Goal: Task Accomplishment & Management: Complete application form

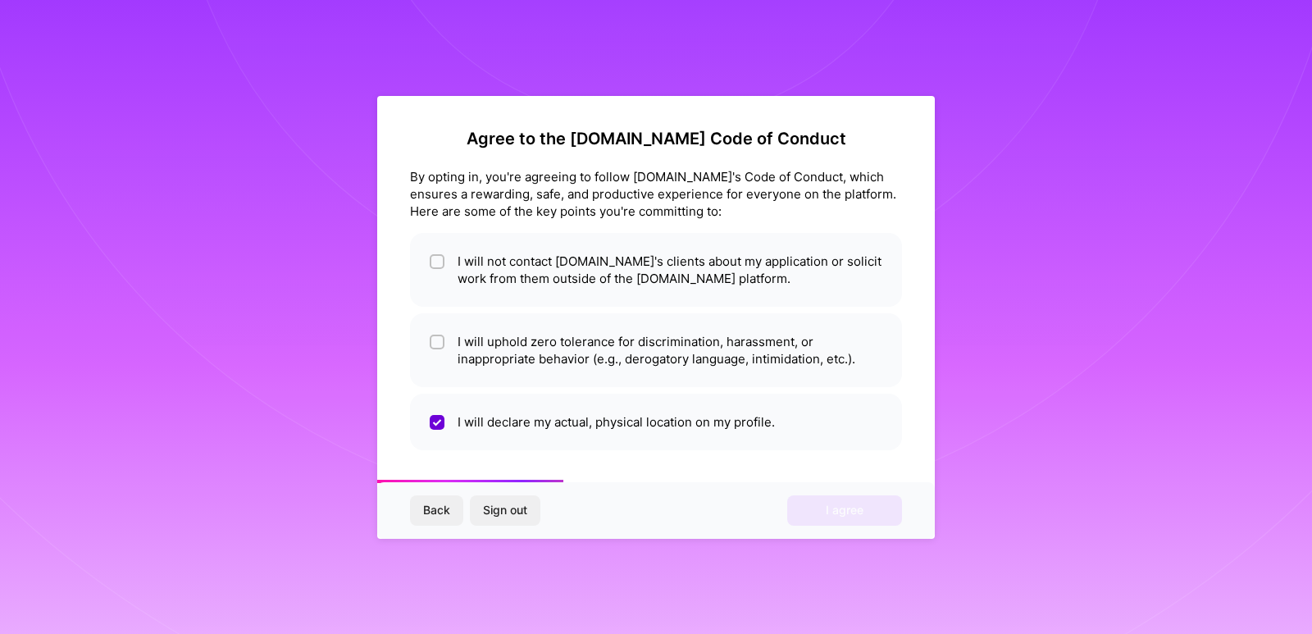
click at [643, 343] on li "I will uphold zero tolerance for discrimination, harassment, or inappropriate b…" at bounding box center [656, 350] width 492 height 74
checkbox input "true"
click at [634, 275] on li "I will not contact [DOMAIN_NAME]'s clients about my application or solicit work…" at bounding box center [656, 270] width 492 height 74
checkbox input "true"
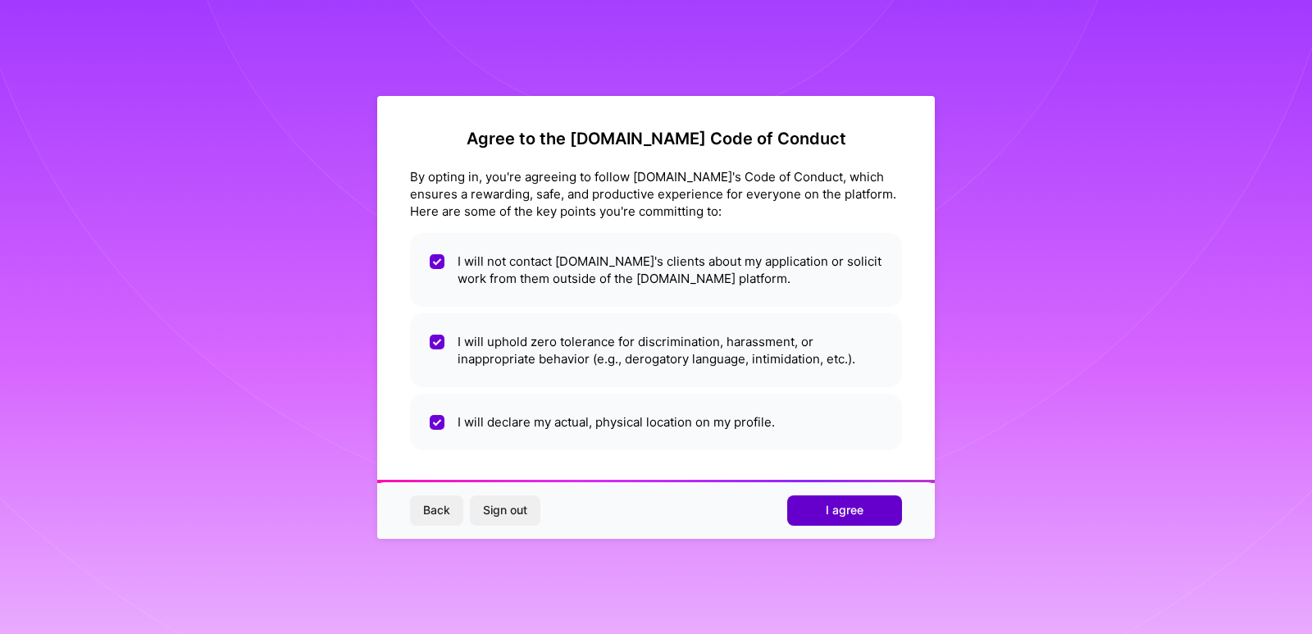
click at [822, 504] on button "I agree" at bounding box center [844, 510] width 115 height 30
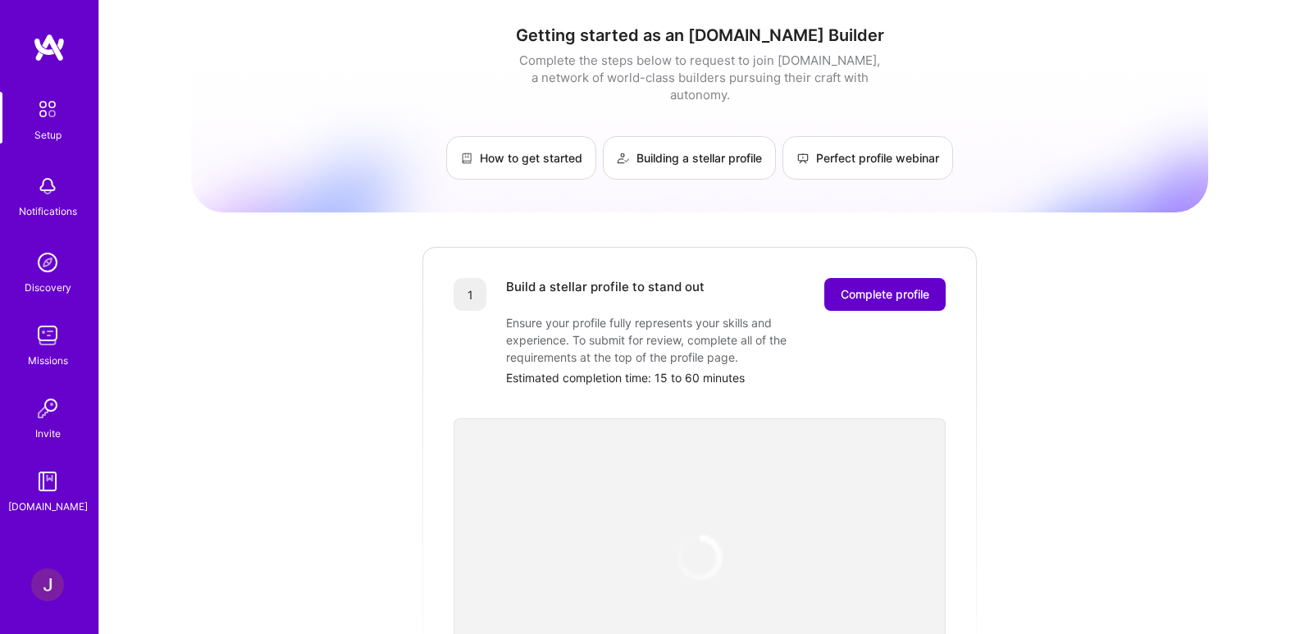
click at [909, 286] on span "Complete profile" at bounding box center [885, 294] width 89 height 16
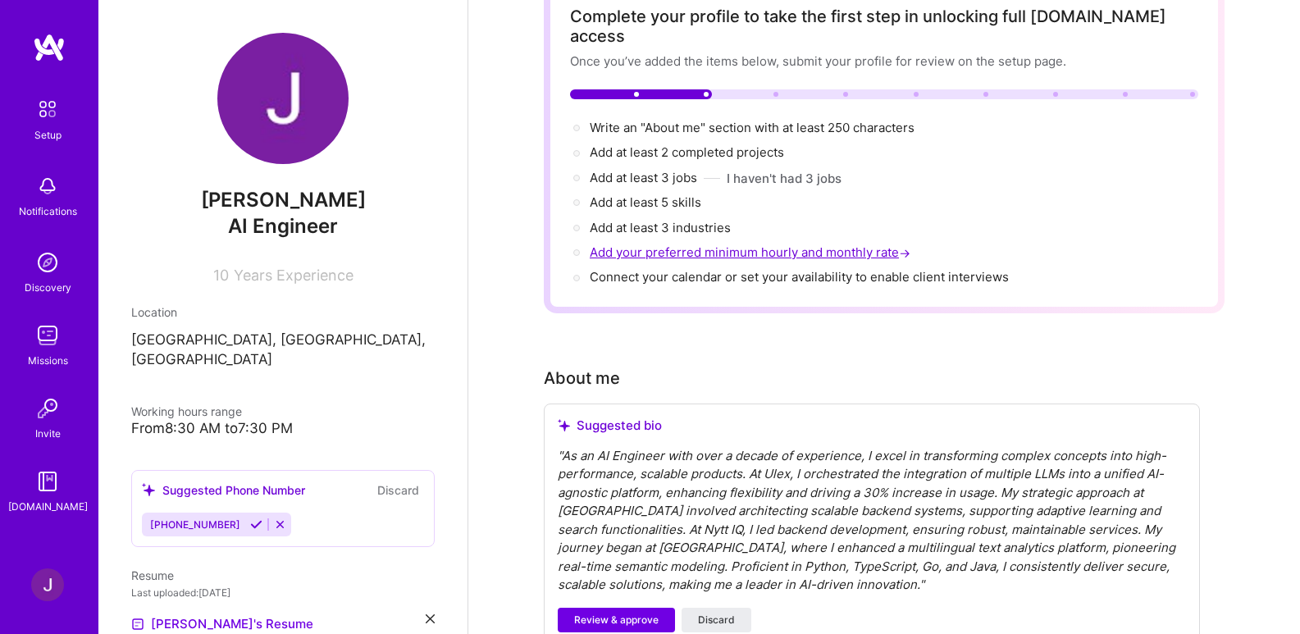
scroll to position [246, 0]
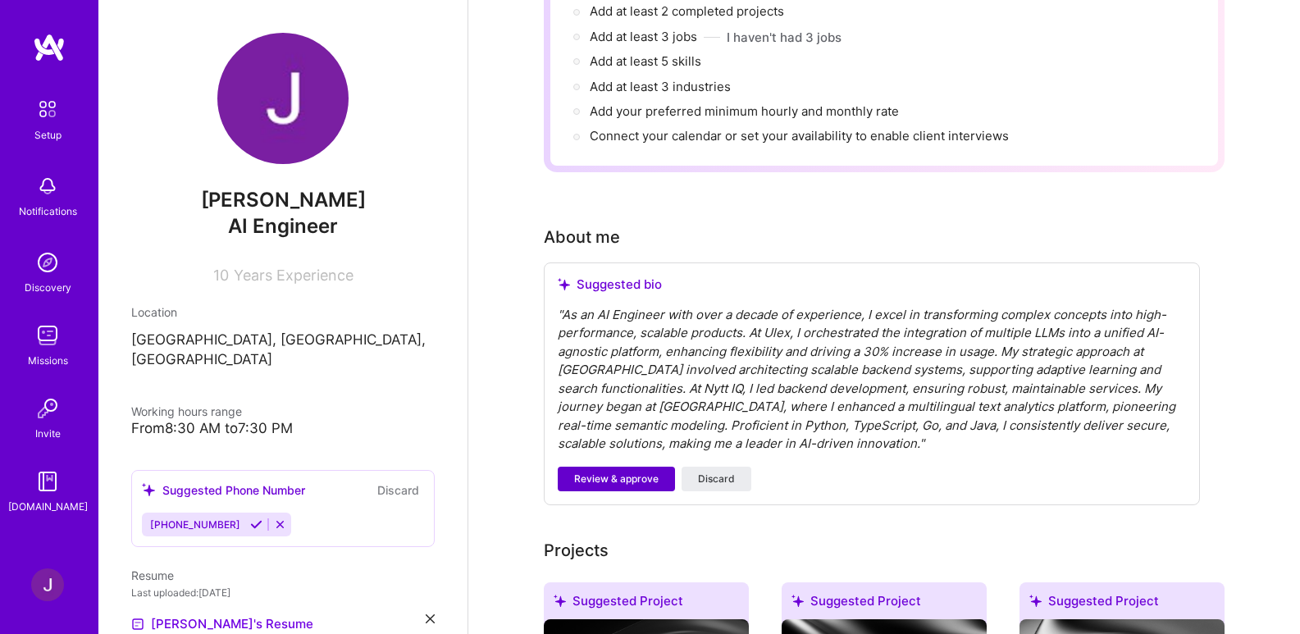
click at [634, 472] on span "Review & approve" at bounding box center [616, 479] width 84 height 15
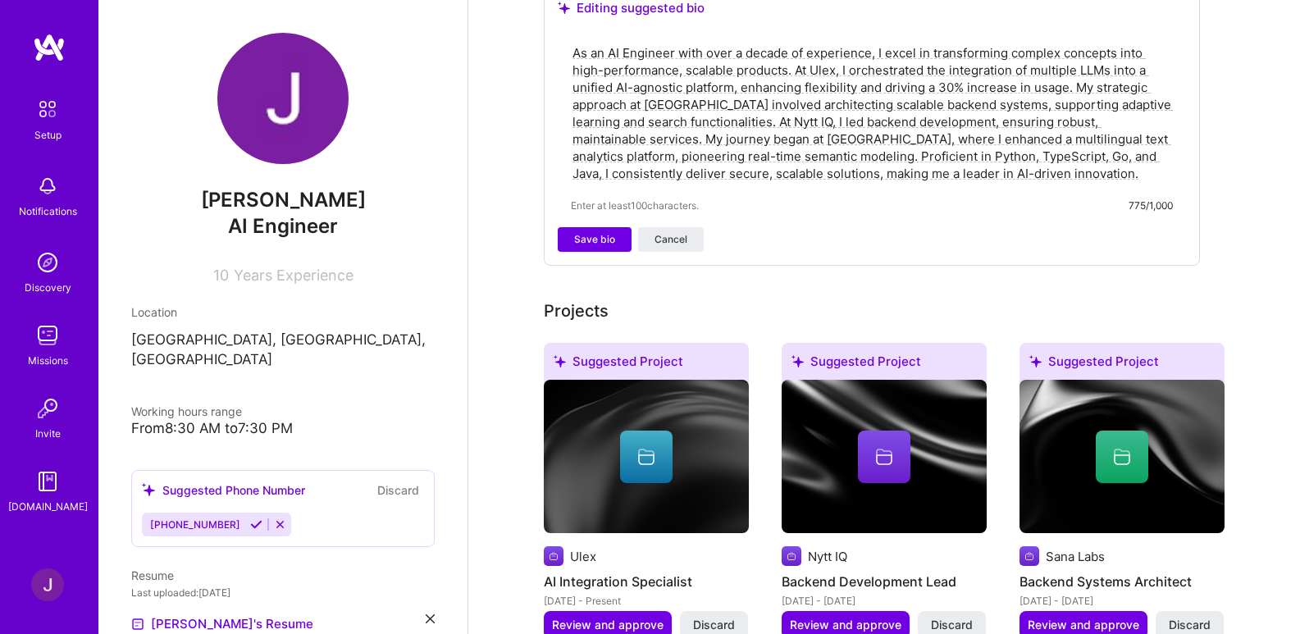
scroll to position [574, 0]
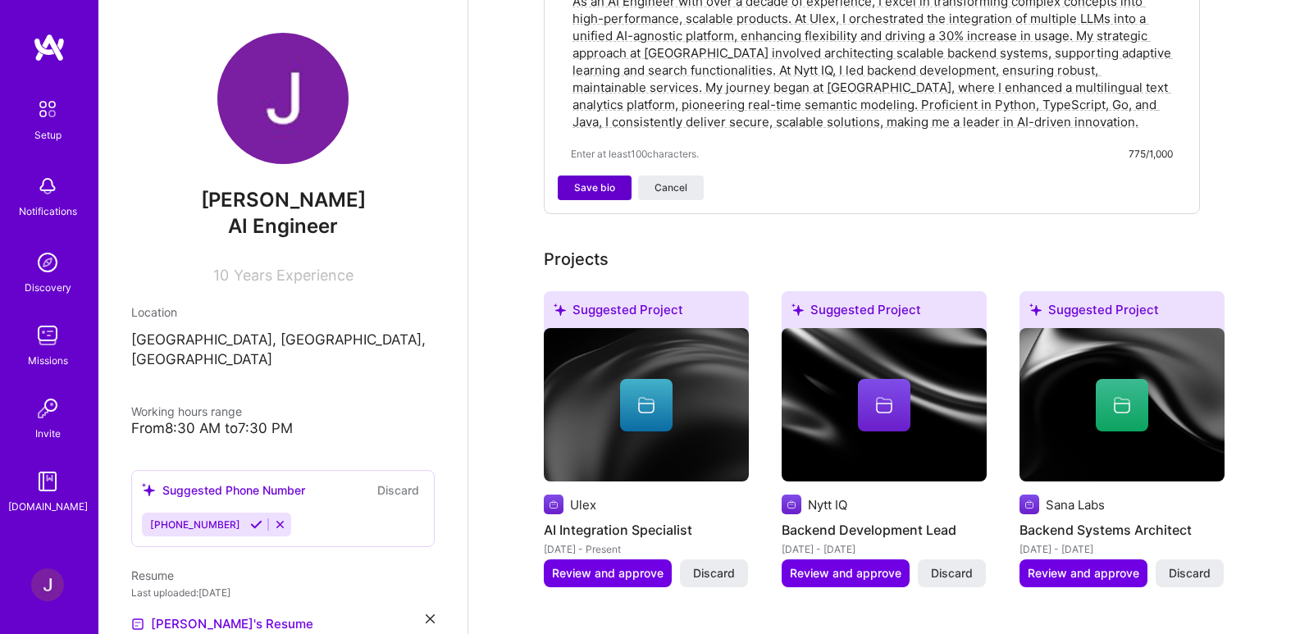
click at [599, 180] on span "Save bio" at bounding box center [594, 187] width 41 height 15
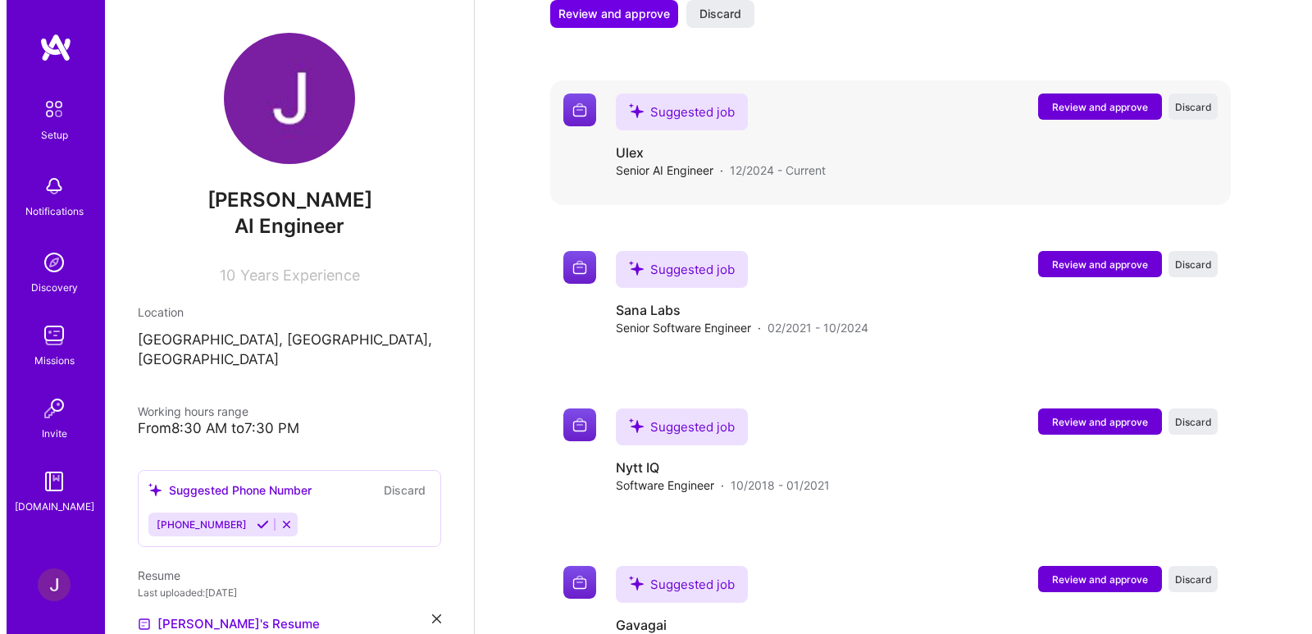
scroll to position [1214, 0]
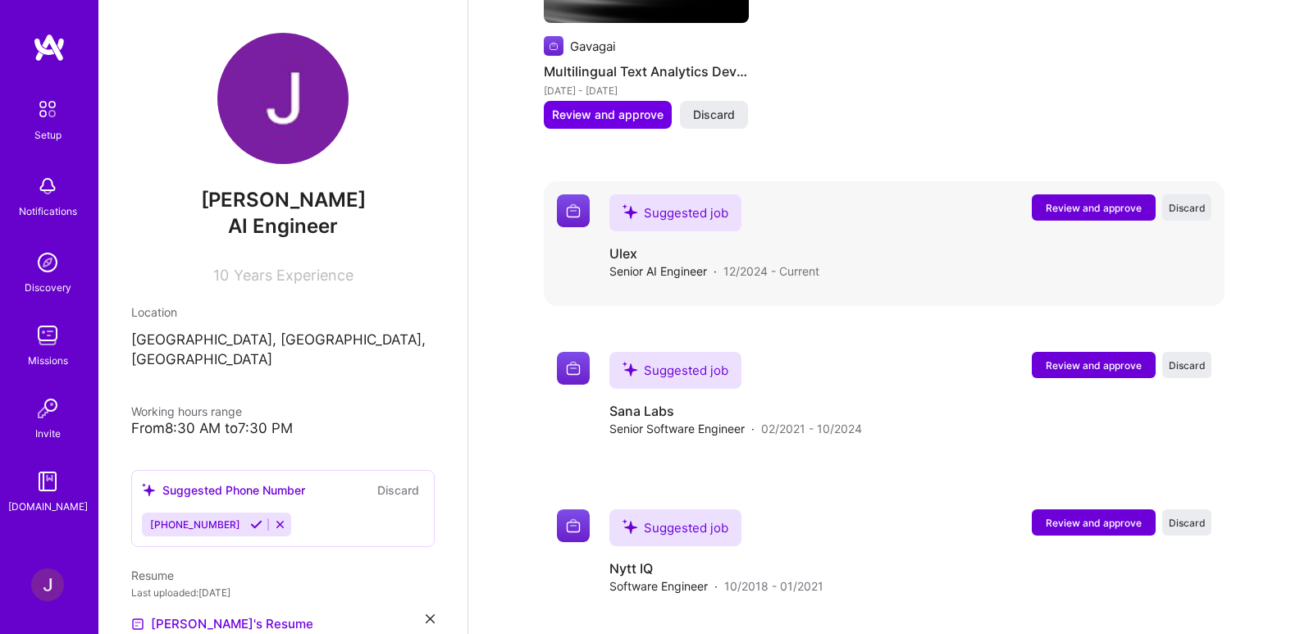
click at [1073, 201] on span "Review and approve" at bounding box center [1094, 208] width 96 height 14
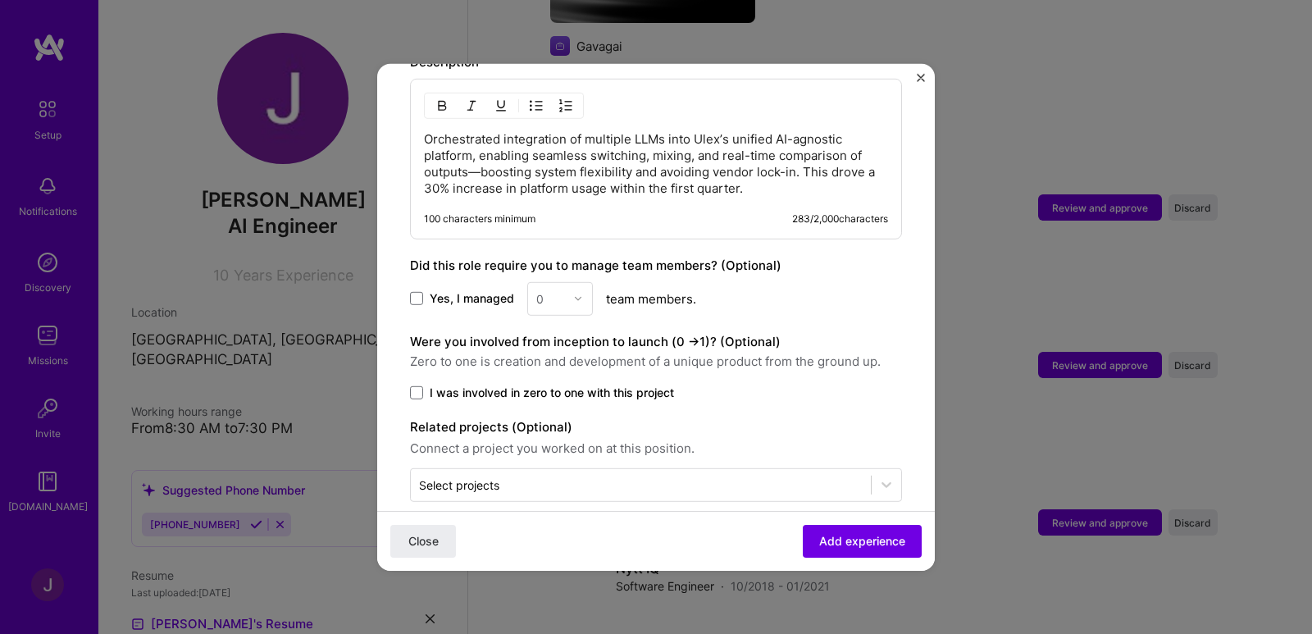
scroll to position [730, 0]
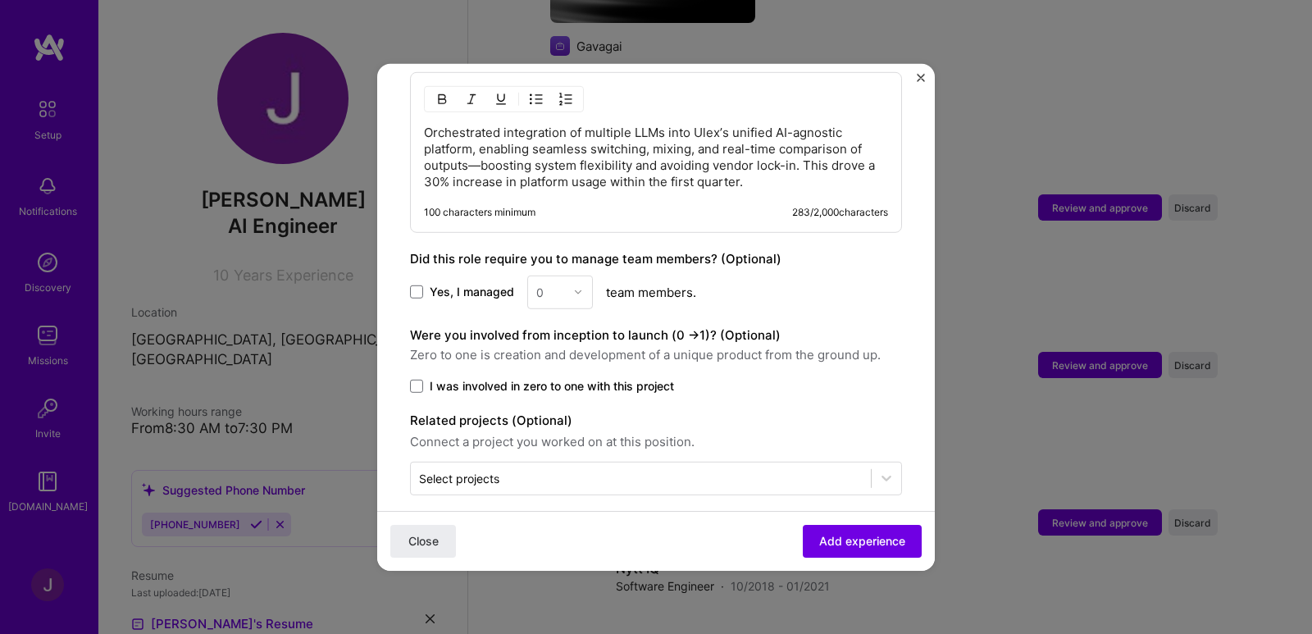
click at [426, 284] on label "Yes, I managed" at bounding box center [462, 292] width 104 height 16
click at [0, 0] on input "Yes, I managed" at bounding box center [0, 0] width 0 height 0
click at [552, 283] on input "text" at bounding box center [550, 291] width 29 height 17
type input "5"
click at [412, 379] on span at bounding box center [416, 385] width 13 height 13
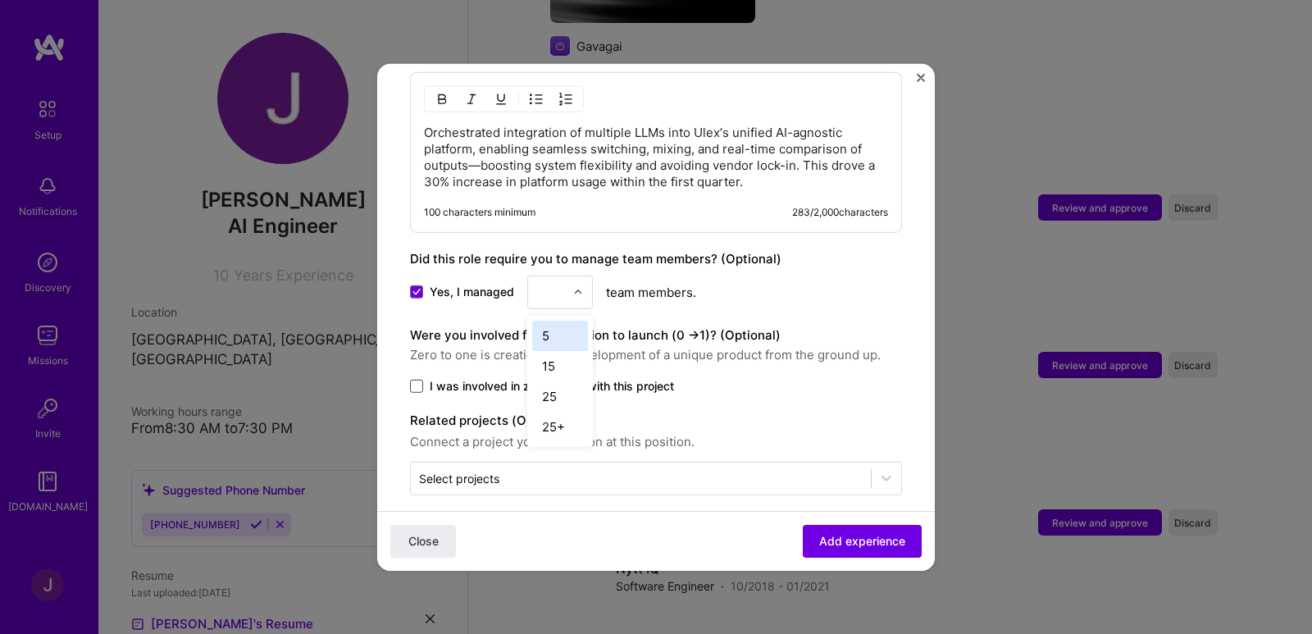
click at [0, 0] on input "I was involved in zero to one with this project" at bounding box center [0, 0] width 0 height 0
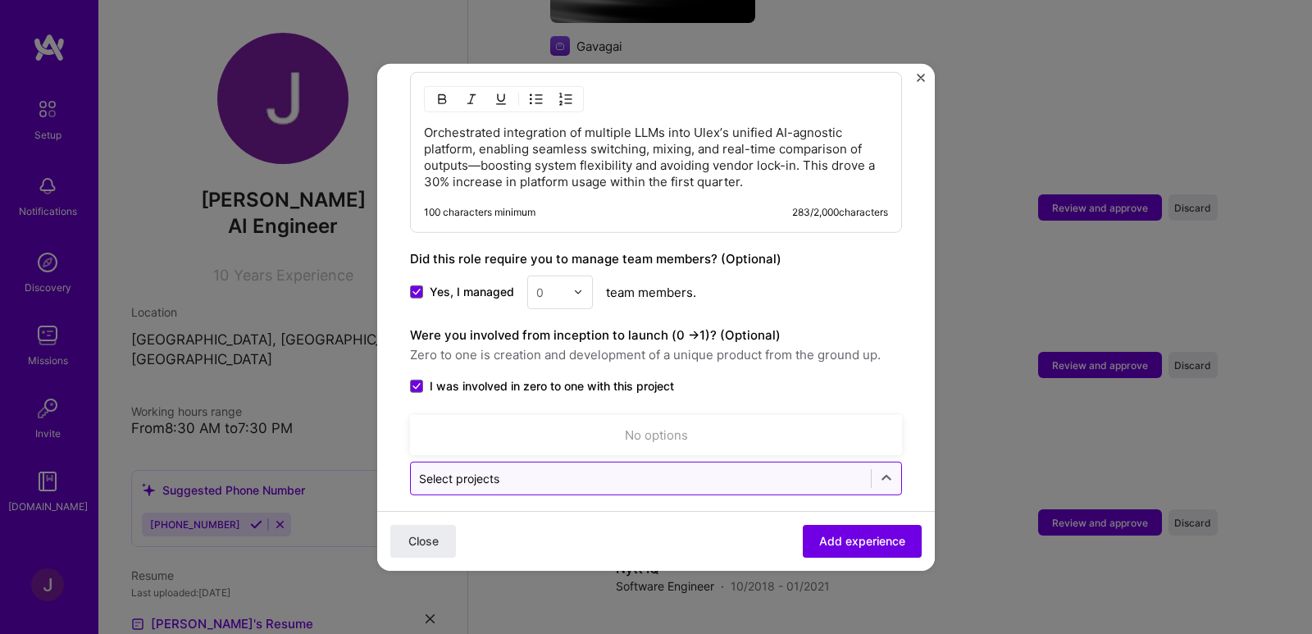
click at [570, 469] on input "text" at bounding box center [641, 477] width 444 height 17
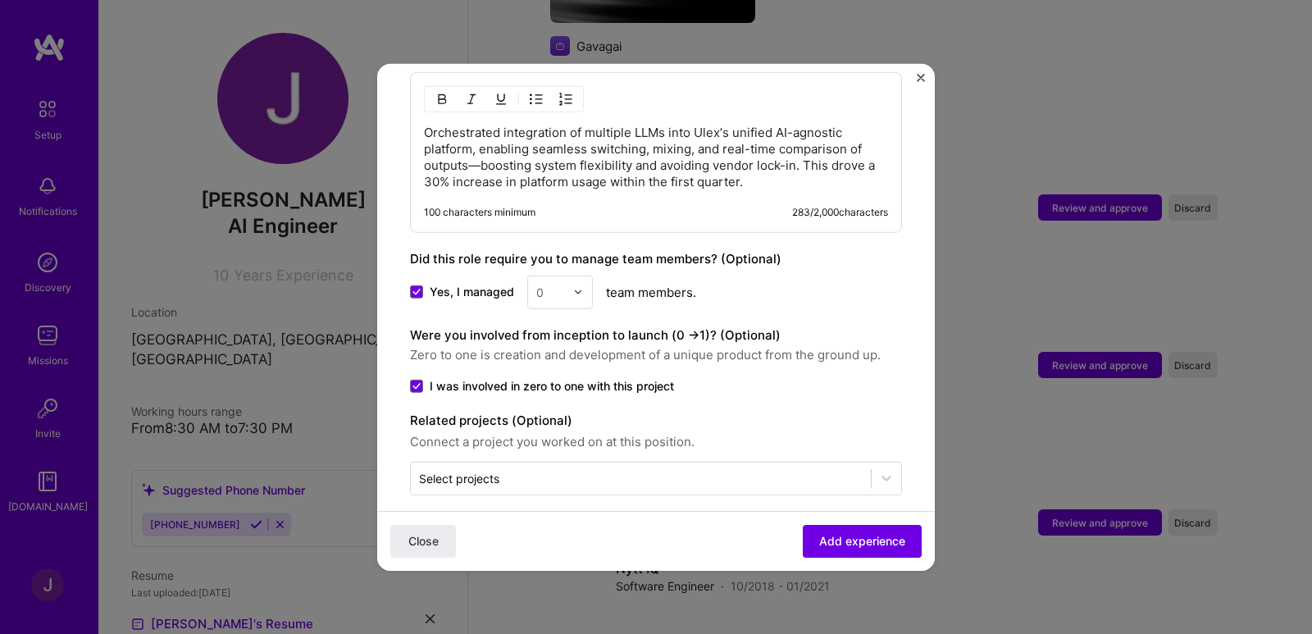
click at [793, 377] on label "I was involved in zero to one with this project" at bounding box center [656, 385] width 492 height 16
click at [0, 0] on input "I was involved in zero to one with this project" at bounding box center [0, 0] width 0 height 0
click at [474, 377] on span "I was involved in zero to one with this project" at bounding box center [552, 385] width 244 height 16
click at [0, 0] on input "I was involved in zero to one with this project" at bounding box center [0, 0] width 0 height 0
click at [877, 544] on span "Add experience" at bounding box center [862, 541] width 86 height 16
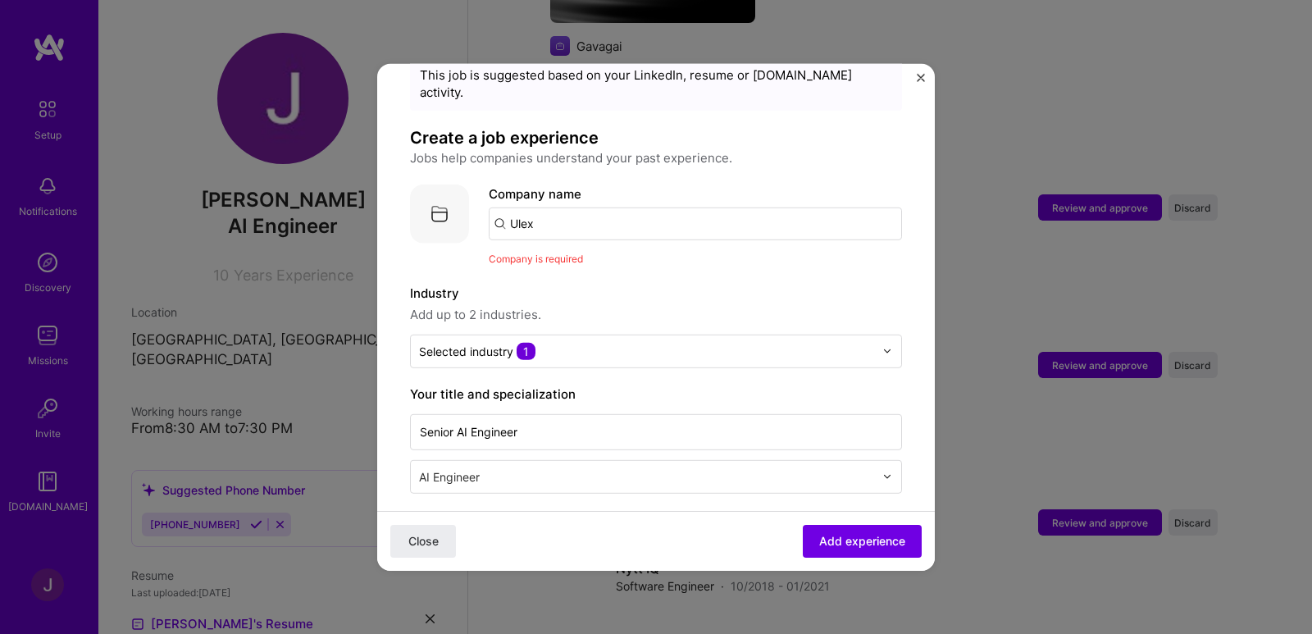
scroll to position [0, 0]
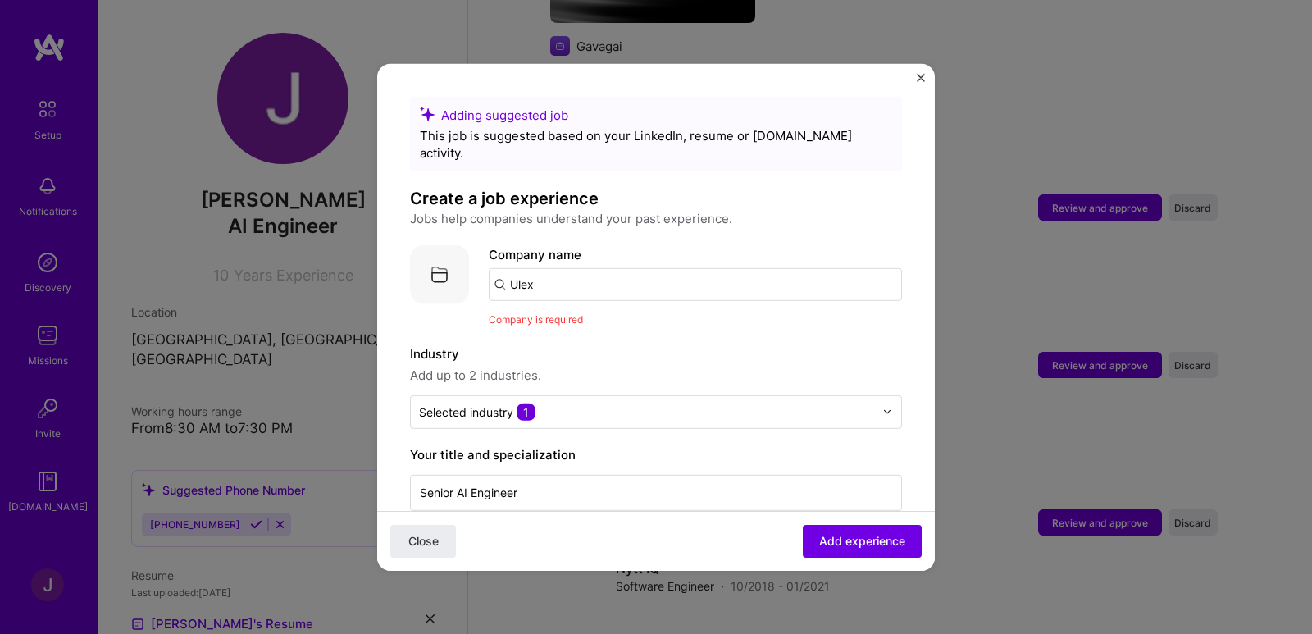
click at [634, 267] on input "Ulex" at bounding box center [695, 283] width 413 height 33
click at [819, 534] on span "Add experience" at bounding box center [862, 541] width 86 height 16
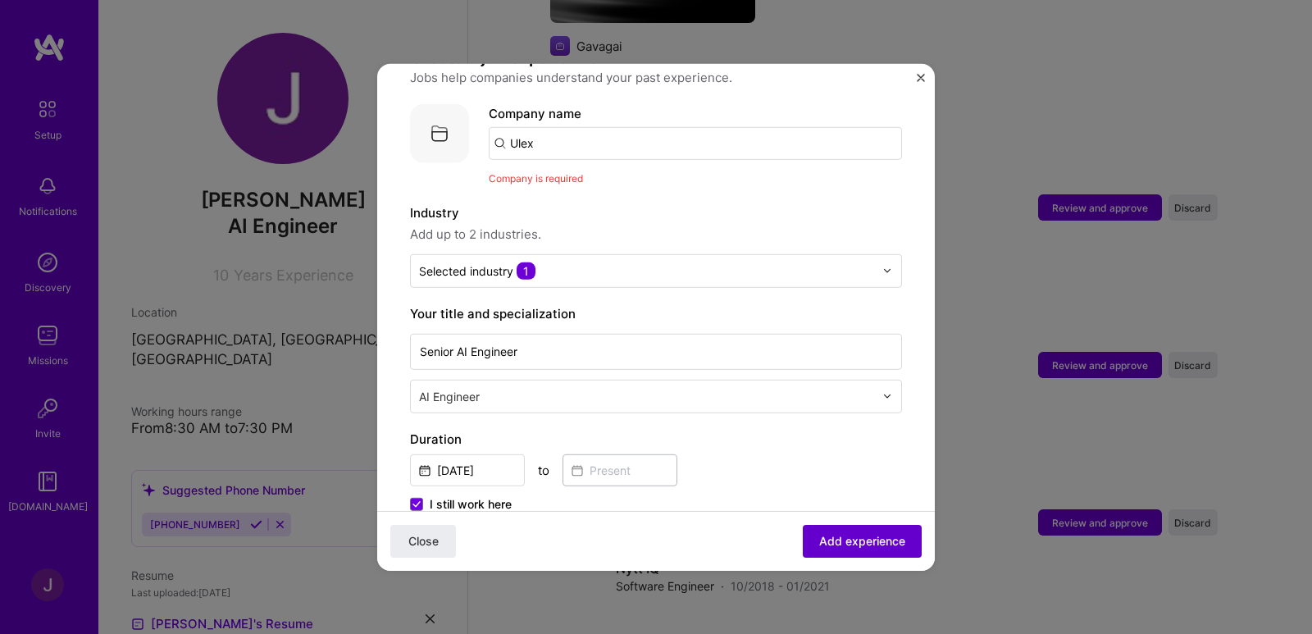
scroll to position [164, 0]
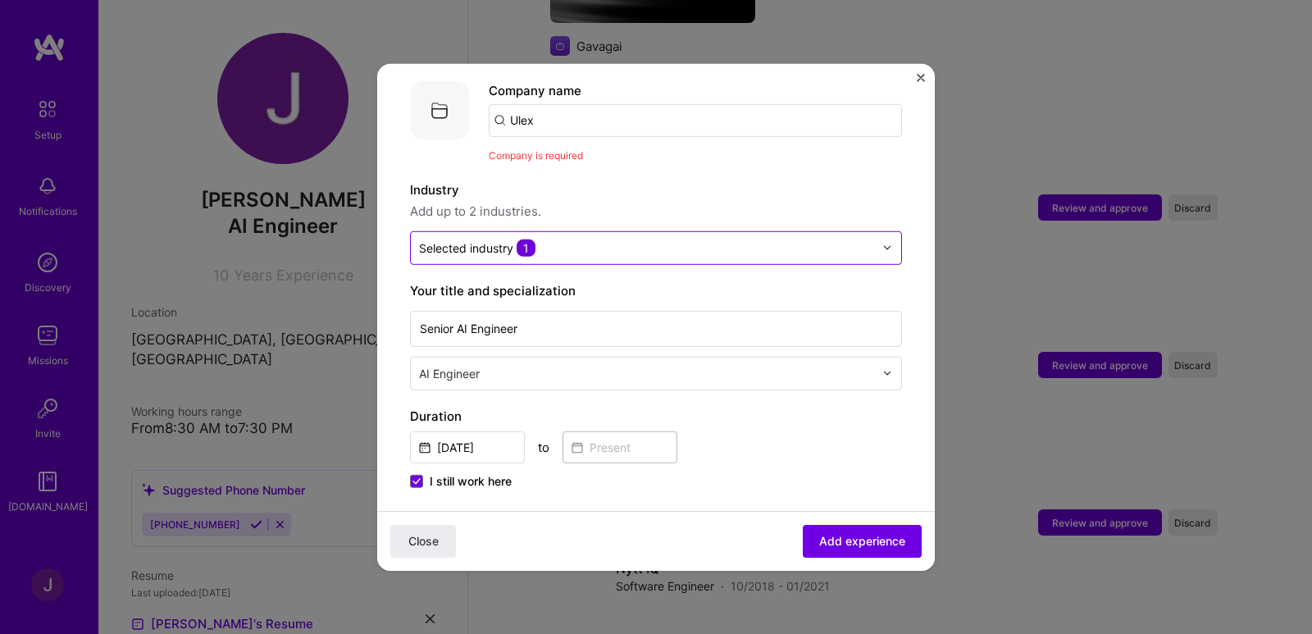
click at [618, 231] on div "Selected industry 1" at bounding box center [647, 247] width 472 height 32
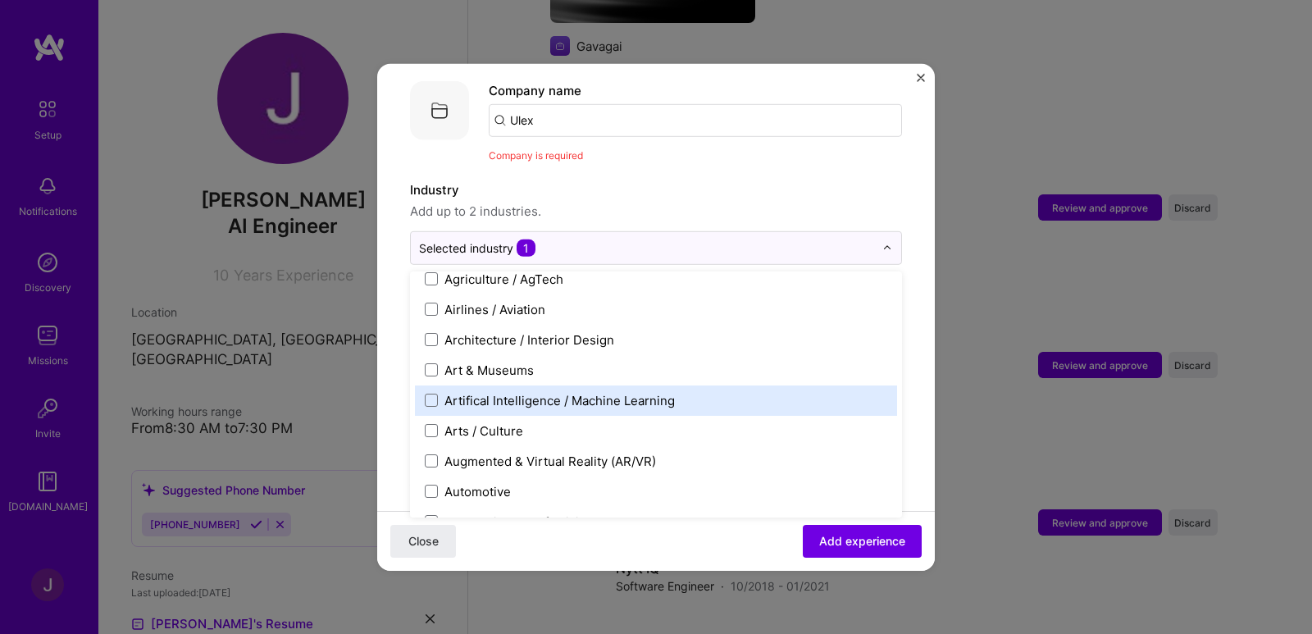
click at [593, 391] on div "Artifical Intelligence / Machine Learning" at bounding box center [559, 399] width 230 height 17
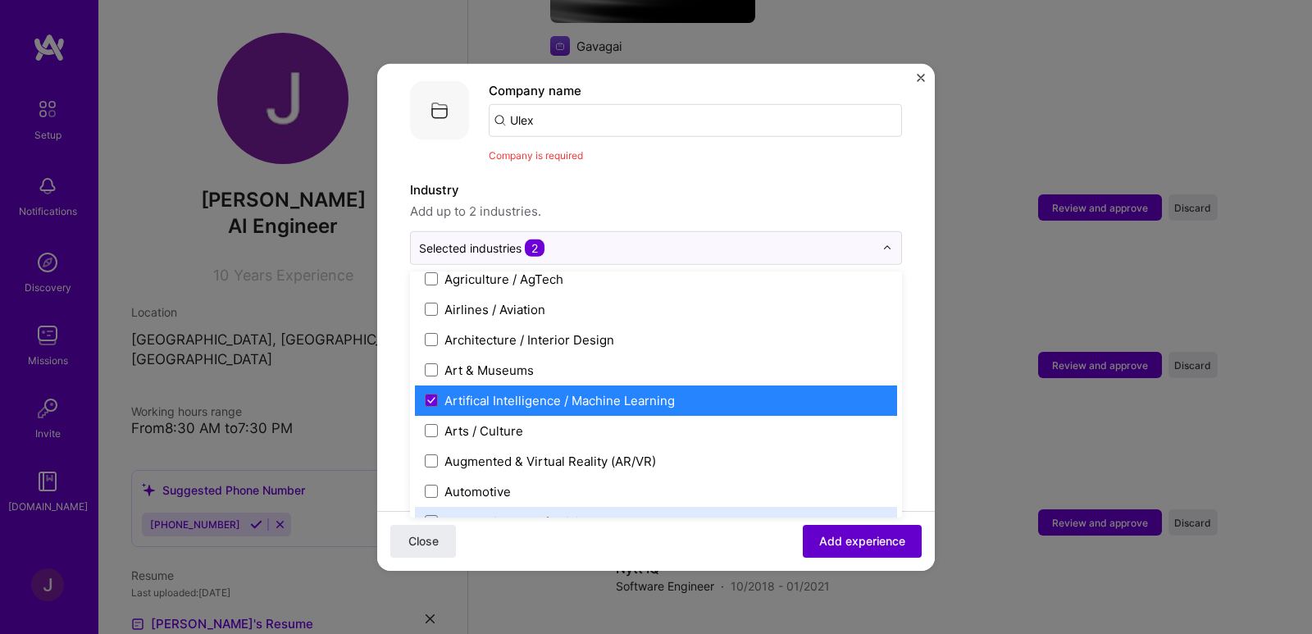
click at [871, 541] on span "Add experience" at bounding box center [862, 541] width 86 height 16
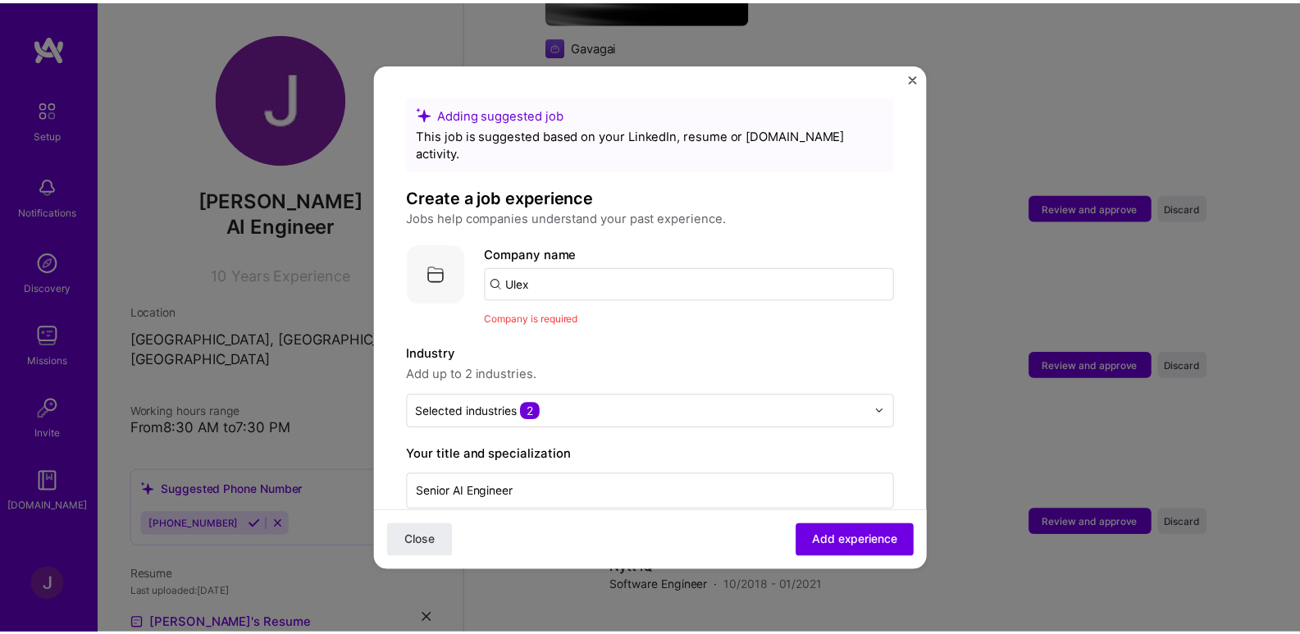
scroll to position [0, 0]
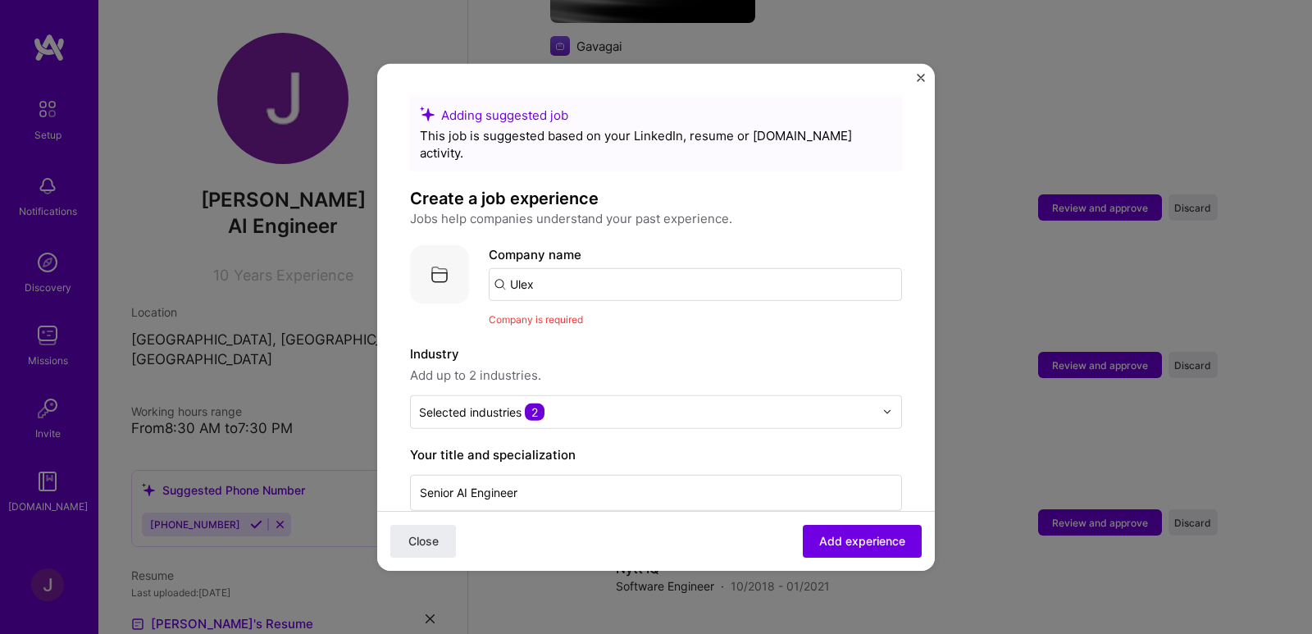
click at [634, 267] on input "Ulex" at bounding box center [695, 283] width 413 height 33
type input "U"
type input "Ulex"
click button "Close" at bounding box center [423, 541] width 66 height 33
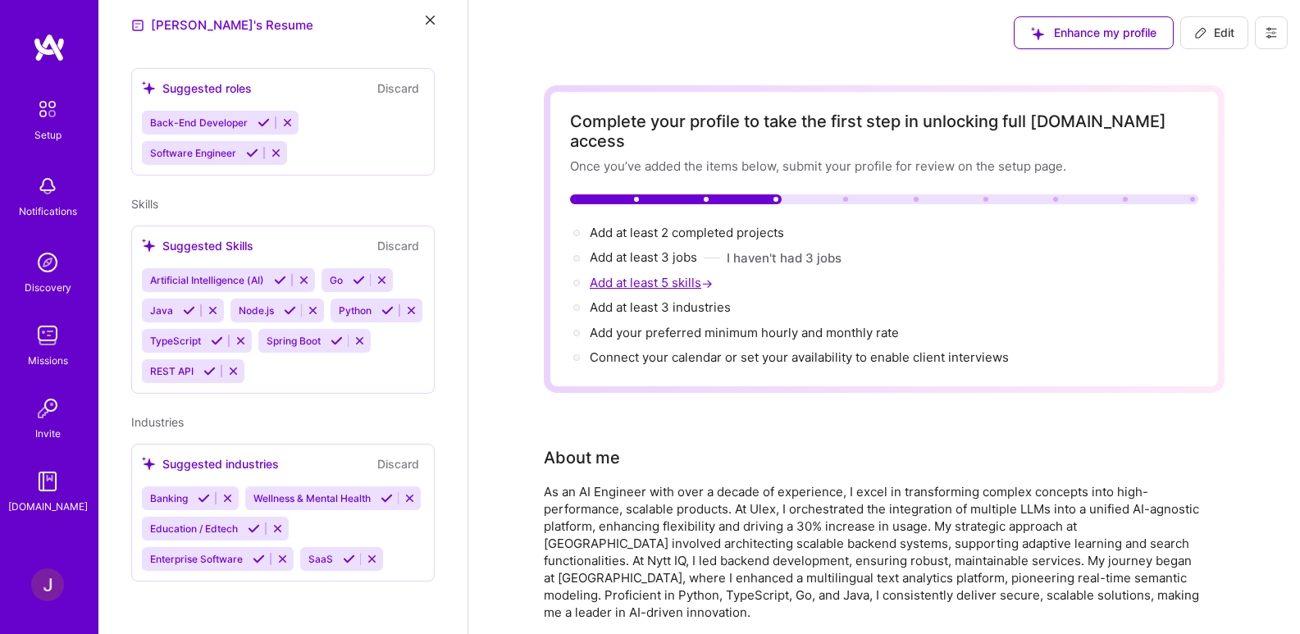
click at [658, 275] on span "Add at least 5 skills →" at bounding box center [653, 283] width 126 height 16
select select "US"
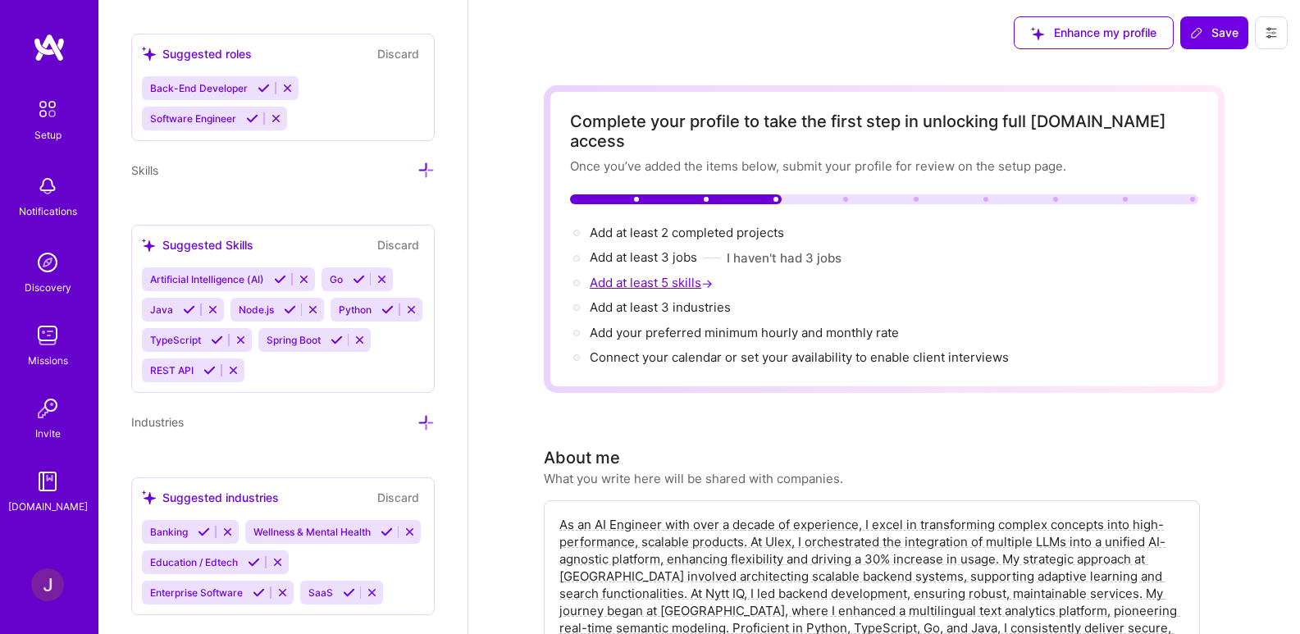
scroll to position [1315, 0]
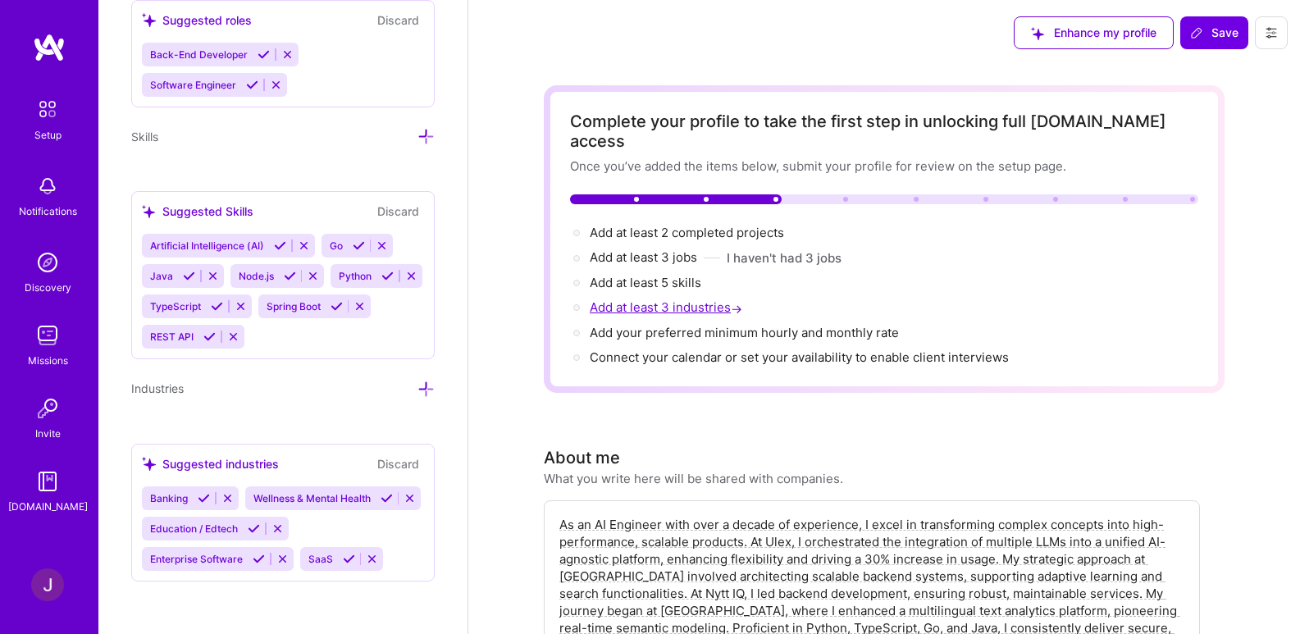
click at [660, 299] on span "Add at least 3 industries →" at bounding box center [668, 307] width 156 height 16
click at [690, 325] on span "Add your preferred minimum hourly and monthly rate →" at bounding box center [752, 333] width 324 height 16
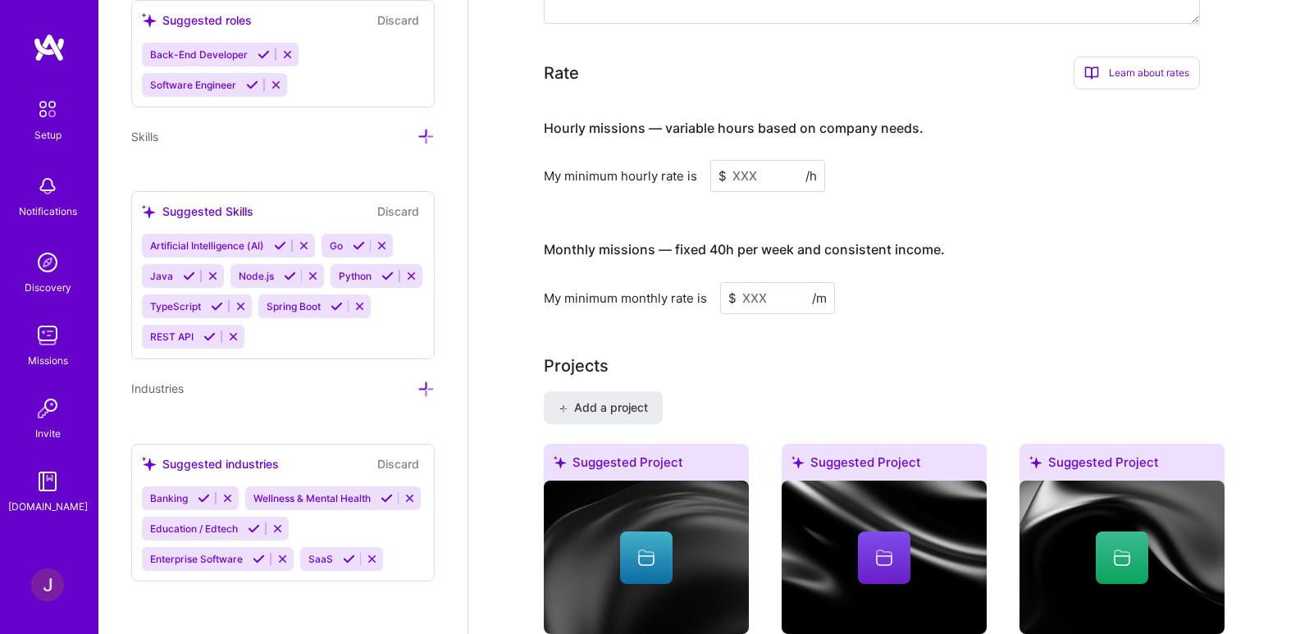
scroll to position [1082, 0]
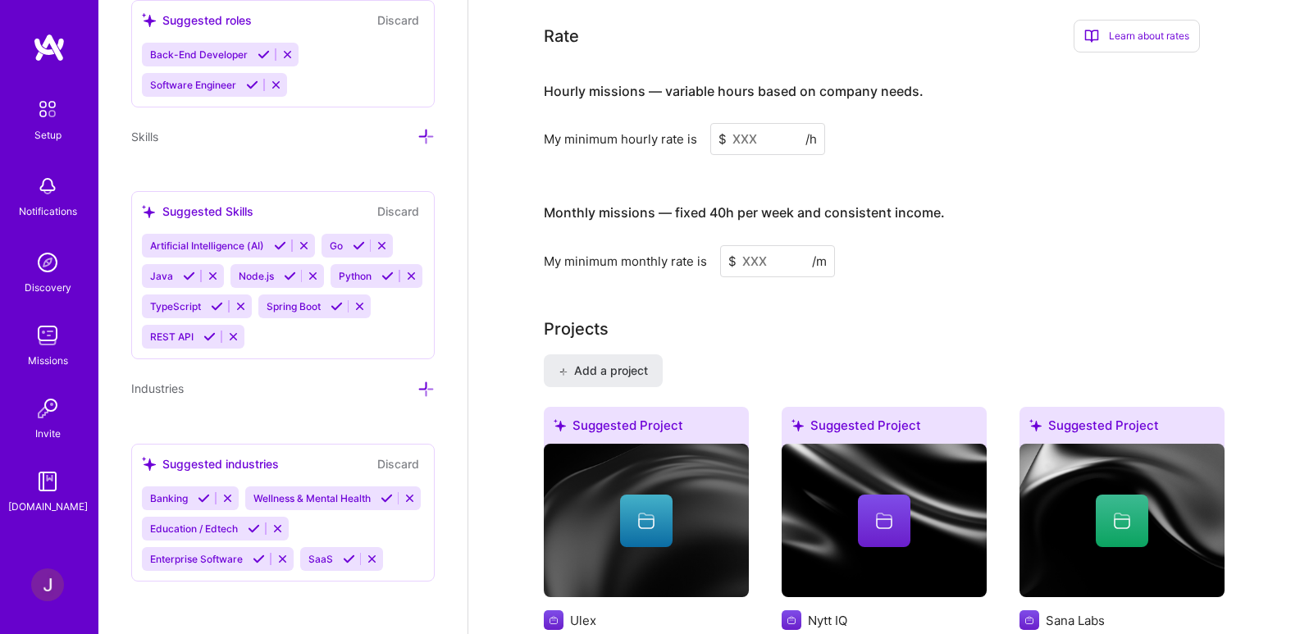
click at [754, 245] on input at bounding box center [777, 261] width 115 height 32
type input "5000"
click at [774, 123] on input at bounding box center [767, 139] width 115 height 32
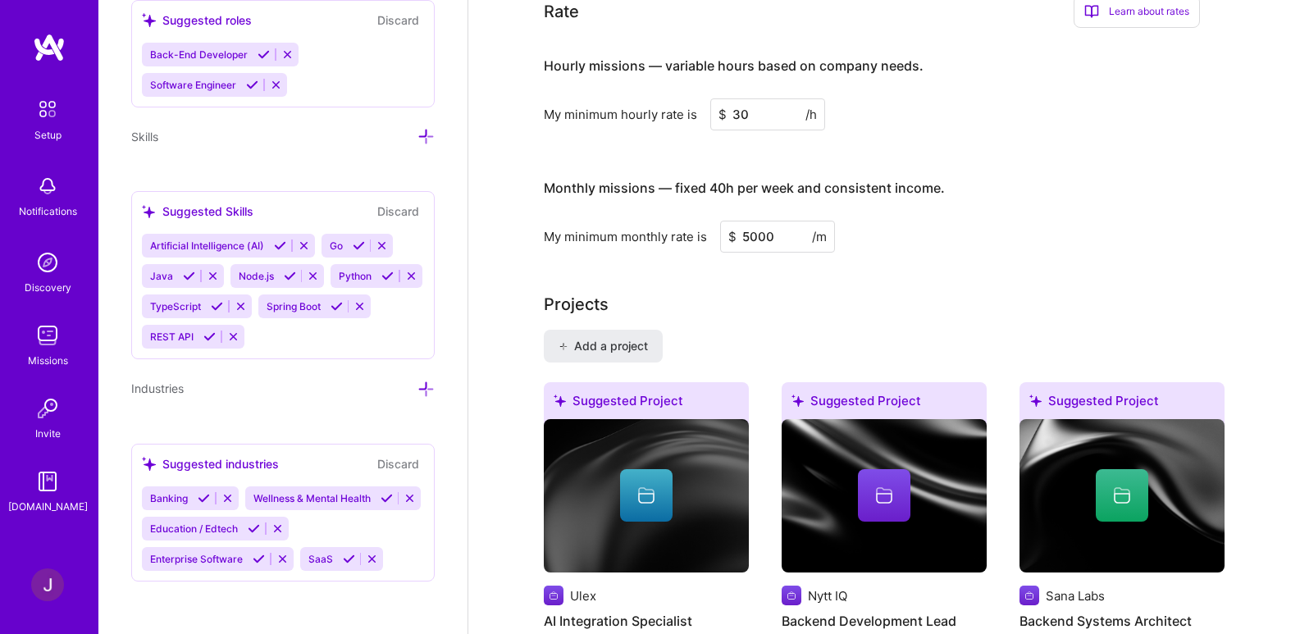
type input "30"
click at [1122, 198] on div "Monthly missions — fixed 40h per week and consistent income. My minimum monthly…" at bounding box center [872, 207] width 656 height 89
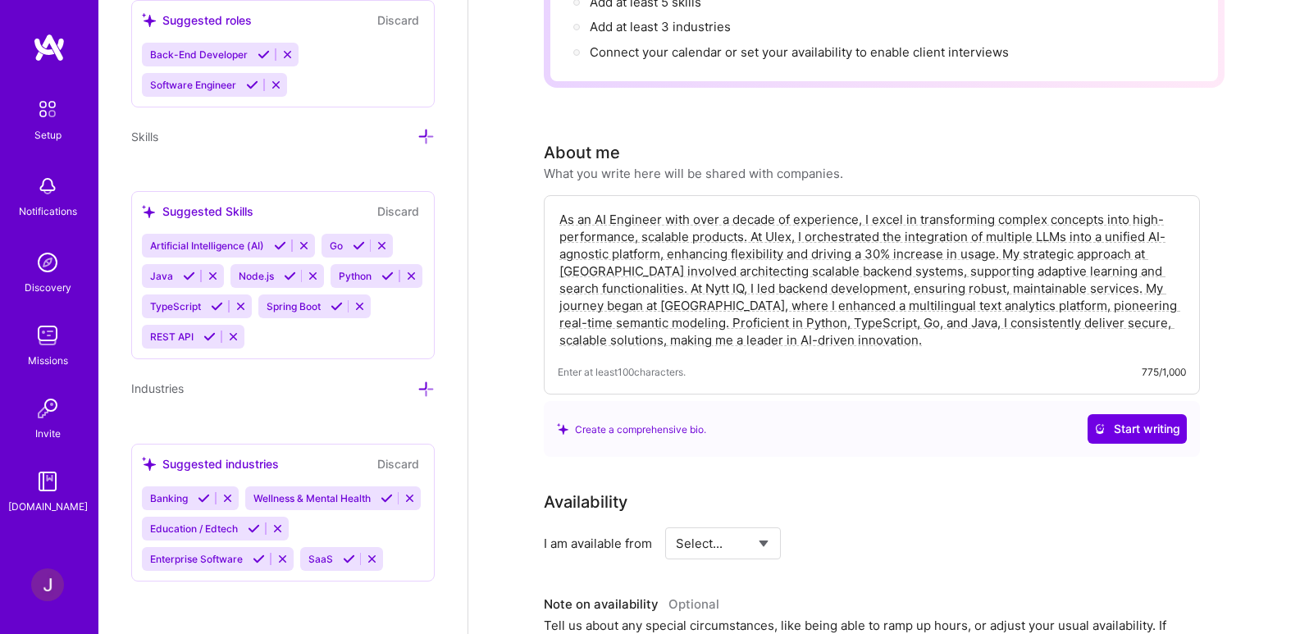
scroll to position [0, 0]
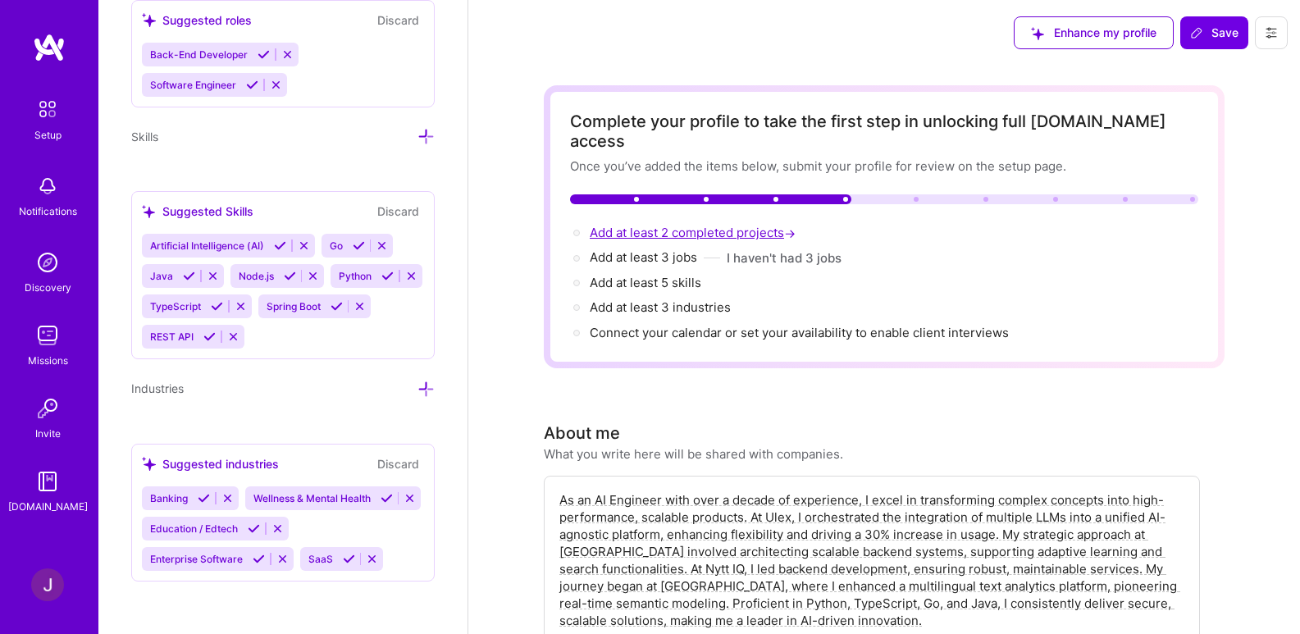
click at [706, 225] on span "Add at least 2 completed projects →" at bounding box center [694, 233] width 209 height 16
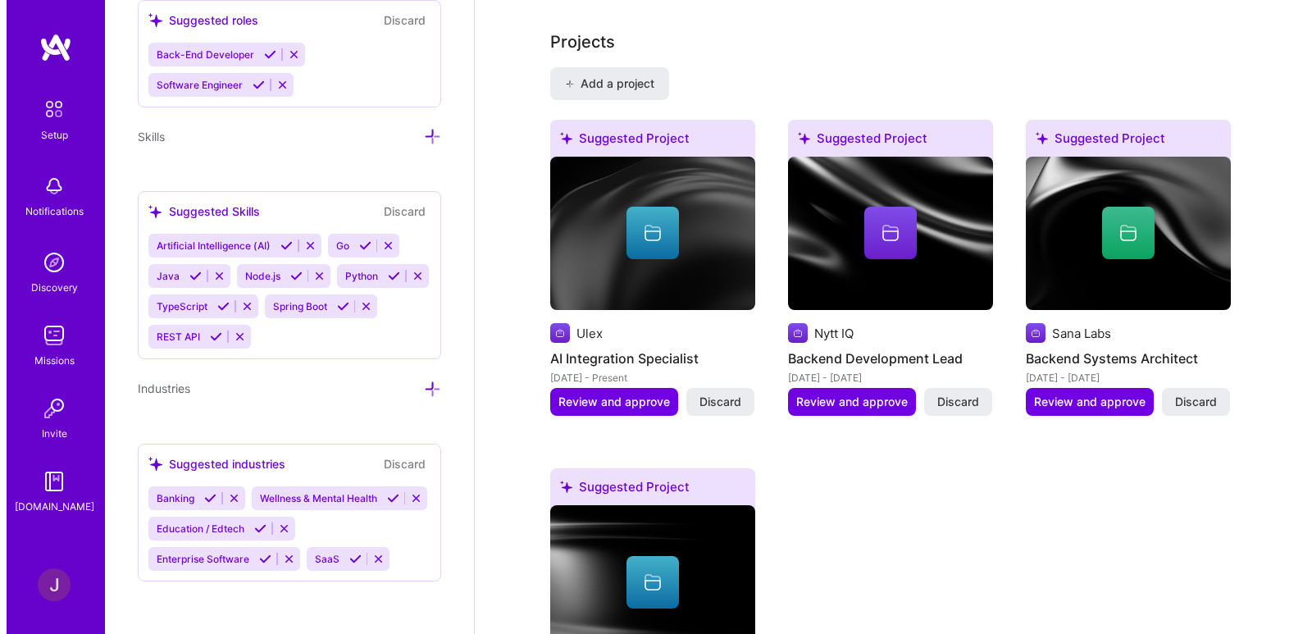
scroll to position [1355, 0]
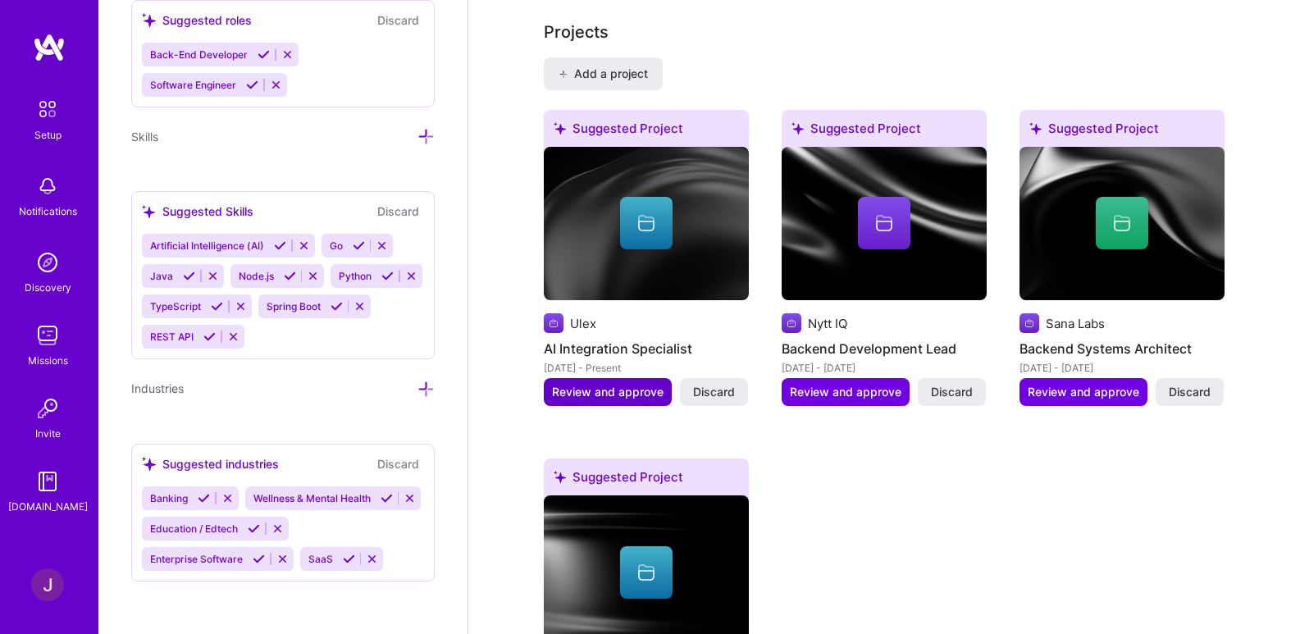
click at [610, 384] on span "Review and approve" at bounding box center [608, 392] width 112 height 16
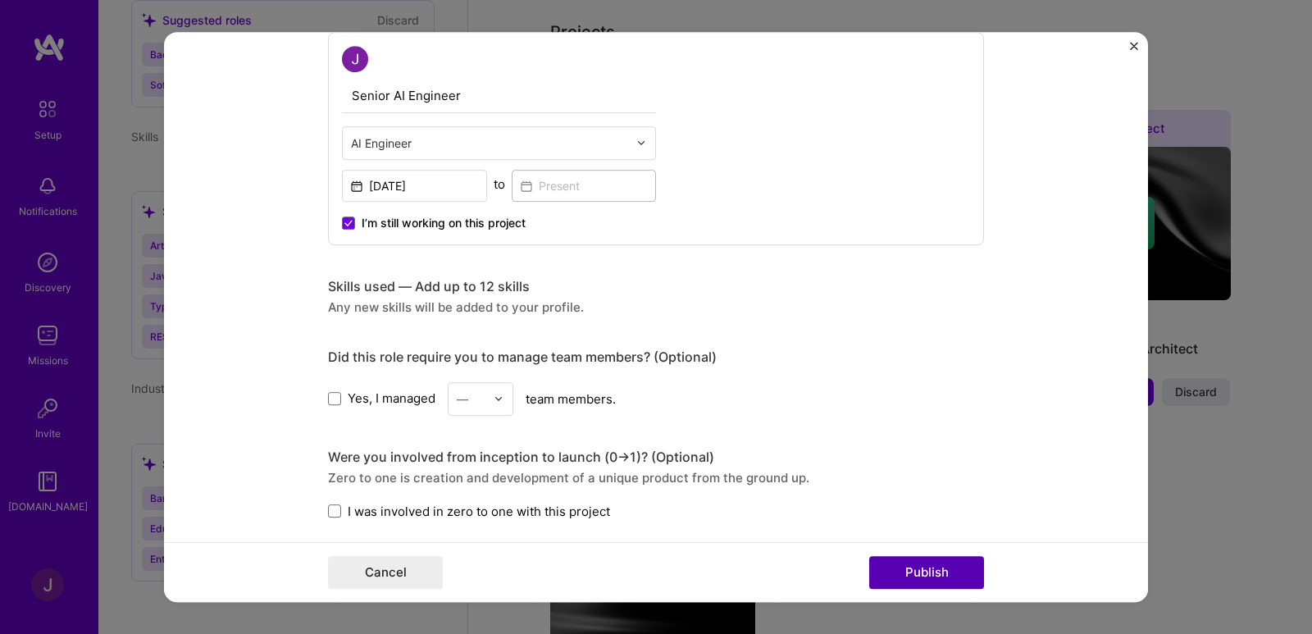
click at [945, 575] on button "Publish" at bounding box center [926, 572] width 115 height 33
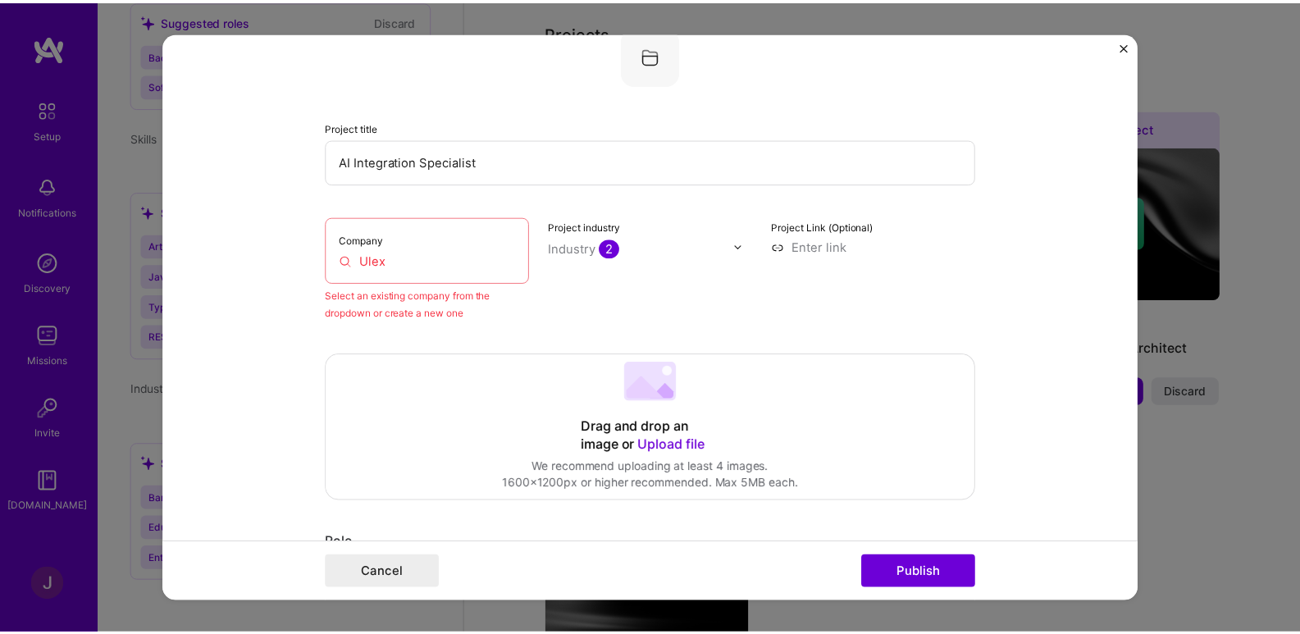
scroll to position [107, 0]
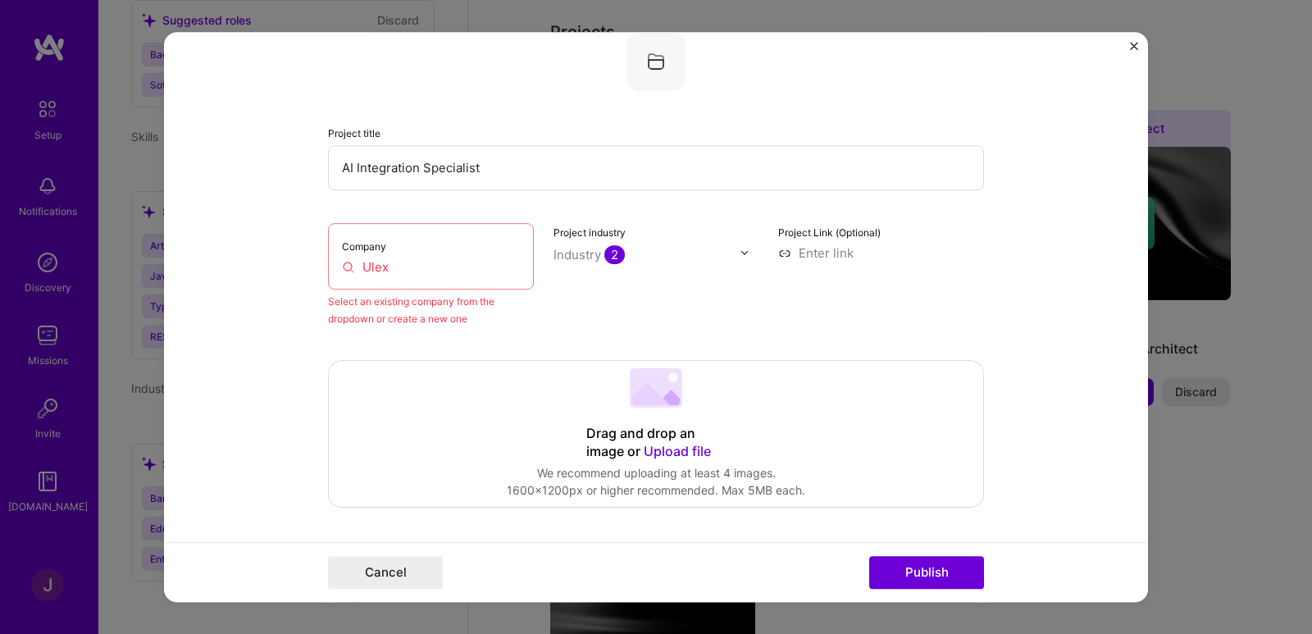
click at [408, 251] on div "Company Ulex" at bounding box center [431, 256] width 206 height 66
click at [353, 283] on div "Company Ulex" at bounding box center [431, 256] width 206 height 66
click at [584, 239] on div "Project industry Industry 2" at bounding box center [657, 275] width 206 height 104
click at [932, 563] on button "Publish" at bounding box center [926, 572] width 115 height 33
click at [1135, 48] on img "Close" at bounding box center [1134, 46] width 8 height 8
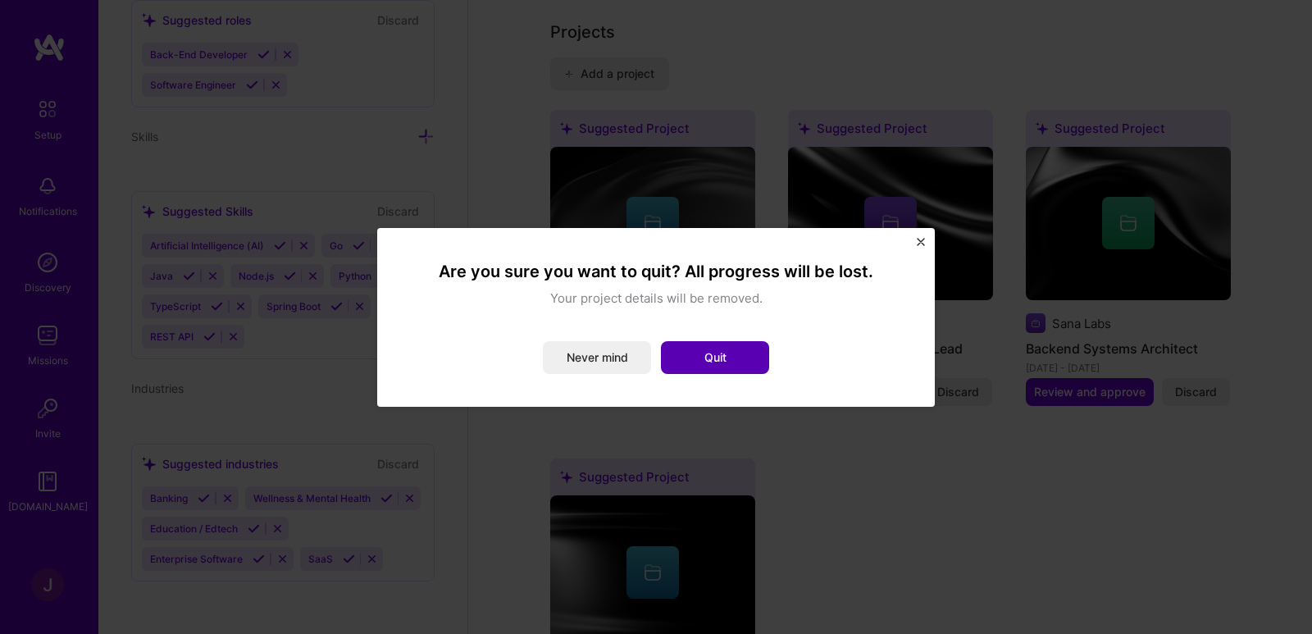
click at [725, 356] on button "Quit" at bounding box center [715, 357] width 108 height 33
